Goal: Navigation & Orientation: Find specific page/section

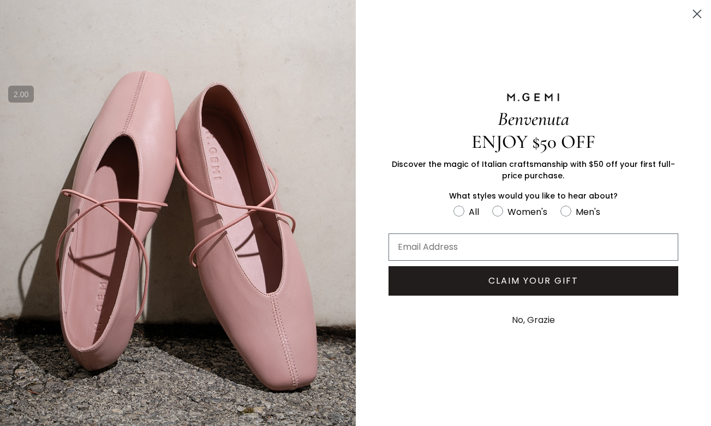
click at [698, 13] on circle "Close dialog" at bounding box center [697, 14] width 18 height 18
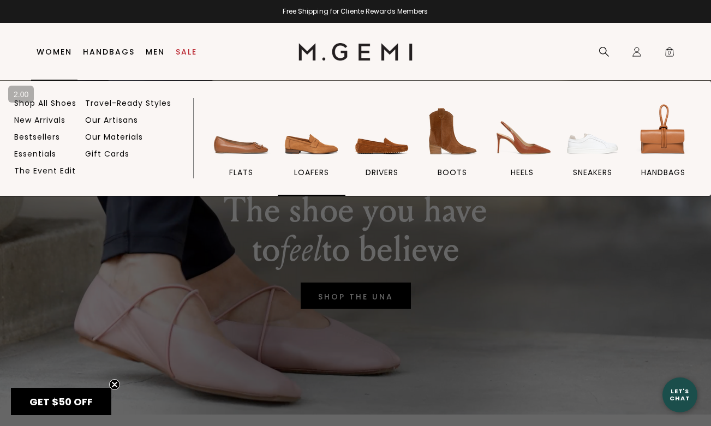
click at [304, 142] on img at bounding box center [311, 131] width 61 height 61
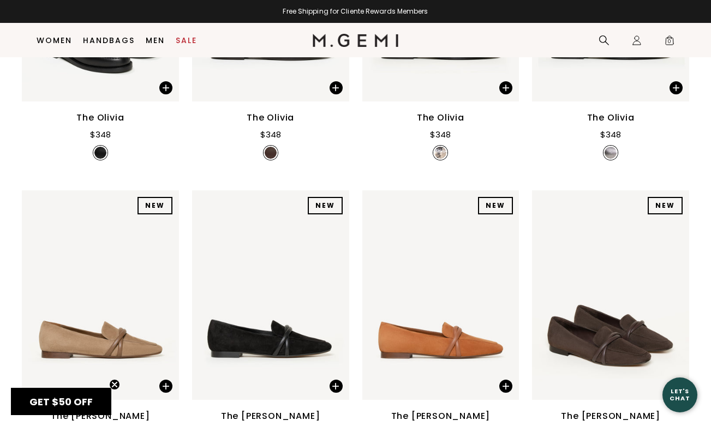
scroll to position [361, 0]
